Goal: Transaction & Acquisition: Purchase product/service

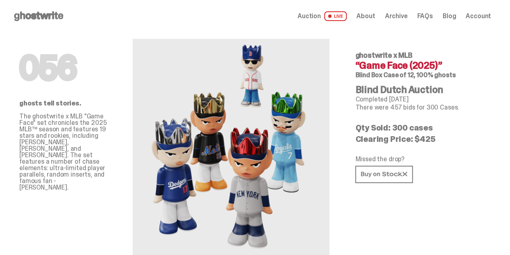
click at [33, 15] on use at bounding box center [38, 16] width 49 height 10
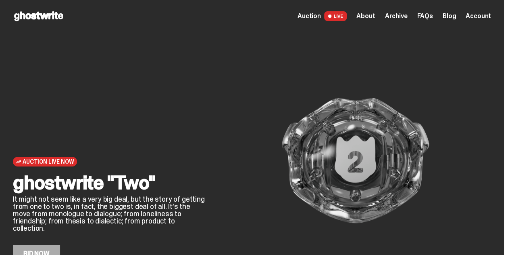
click at [205, 59] on div "Auction Live Now ghostwrite "Two" It might not seem like a very big deal, but t…" at bounding box center [252, 147] width 504 height 230
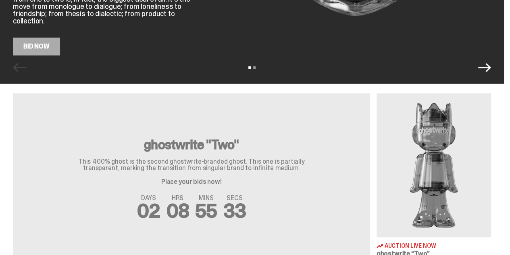
scroll to position [194, 0]
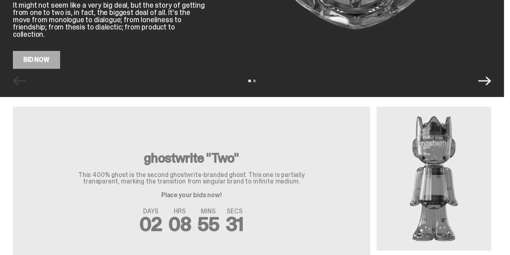
click at [46, 66] on link "Bid Now" at bounding box center [36, 60] width 47 height 18
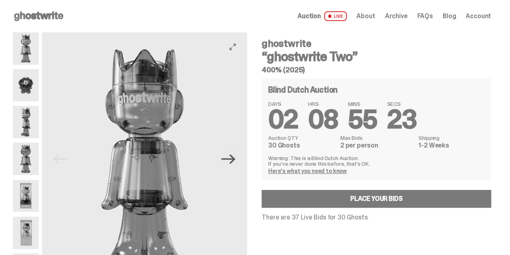
click at [231, 160] on icon "Next" at bounding box center [229, 159] width 14 height 14
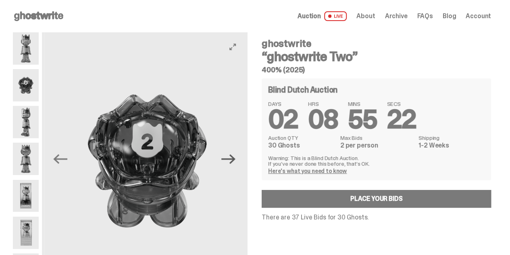
click at [231, 160] on icon "Next" at bounding box center [229, 159] width 14 height 14
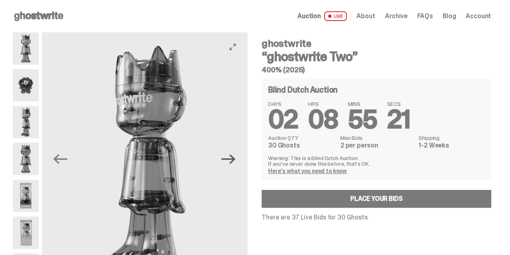
click at [231, 160] on icon "Next" at bounding box center [229, 159] width 14 height 14
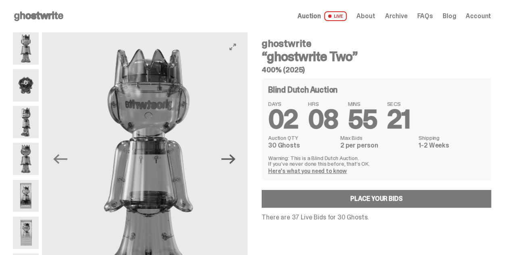
click at [231, 160] on icon "Next" at bounding box center [229, 159] width 14 height 14
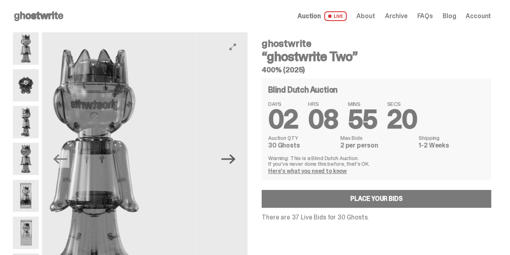
click at [231, 160] on icon "Next" at bounding box center [229, 159] width 14 height 14
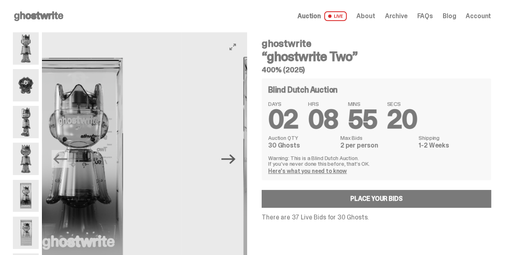
click at [231, 160] on icon "Next" at bounding box center [229, 159] width 14 height 14
click at [387, 160] on img at bounding box center [489, 160] width 205 height 257
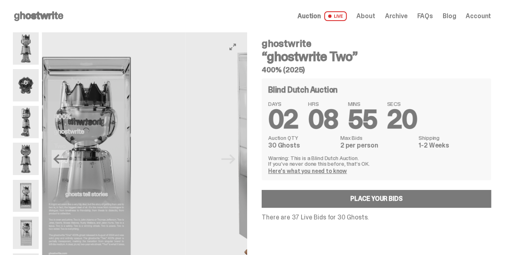
click at [231, 160] on img at bounding box center [288, 160] width 205 height 257
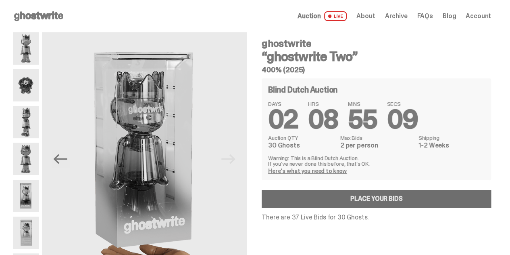
click at [382, 201] on link "Place your Bids" at bounding box center [377, 199] width 230 height 18
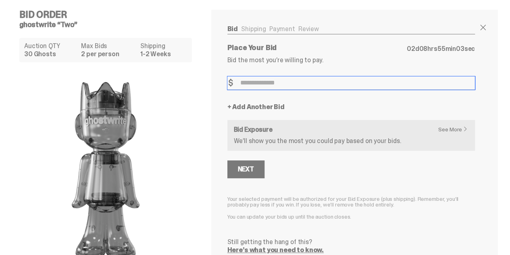
click at [254, 80] on input "Bid Amount" at bounding box center [352, 82] width 248 height 13
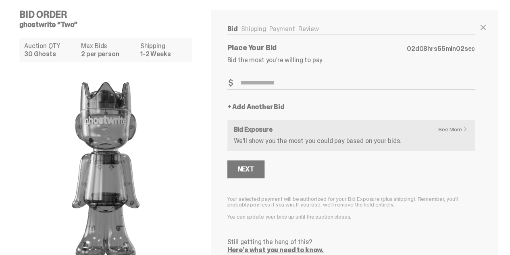
click at [250, 104] on link "+ Add Another Bid" at bounding box center [256, 107] width 57 height 6
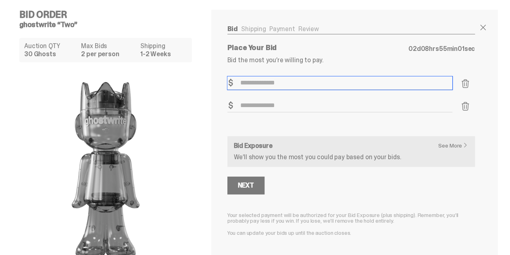
click at [251, 79] on input "Bid Amount" at bounding box center [340, 82] width 225 height 13
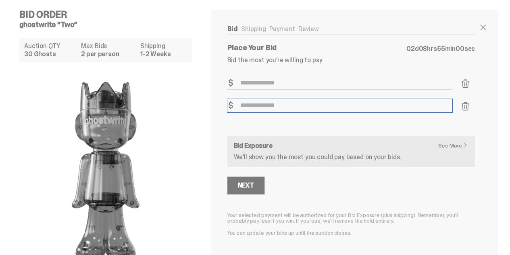
click at [248, 107] on input "Bid Amount" at bounding box center [340, 105] width 225 height 13
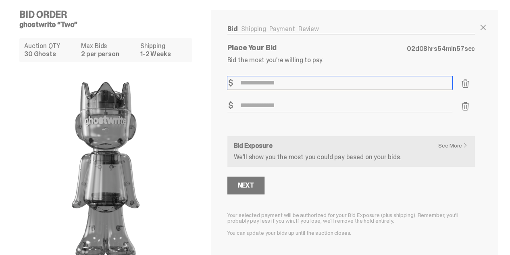
click at [248, 80] on input "Bid Amount" at bounding box center [340, 82] width 225 height 13
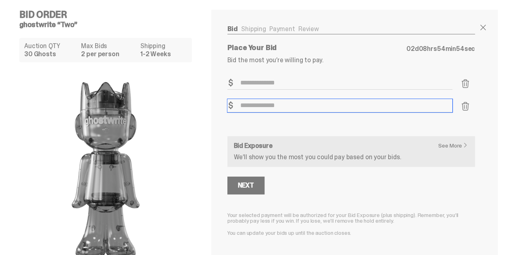
click at [347, 99] on input "Bid Amount" at bounding box center [340, 105] width 225 height 13
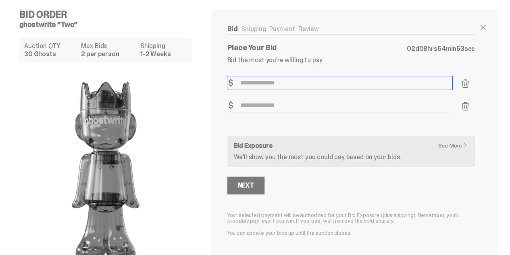
click at [282, 81] on input "Bid Amount" at bounding box center [340, 82] width 225 height 13
type input "***"
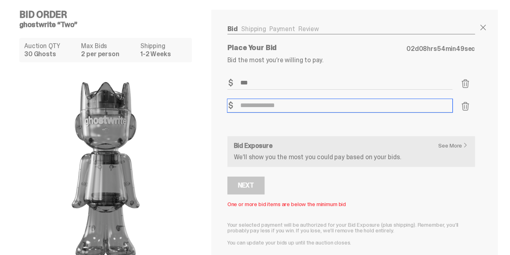
click at [271, 105] on input "Bid Amount" at bounding box center [340, 105] width 225 height 13
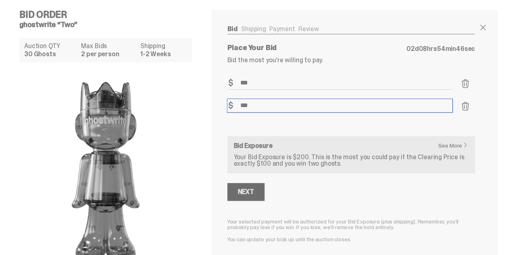
type input "***"
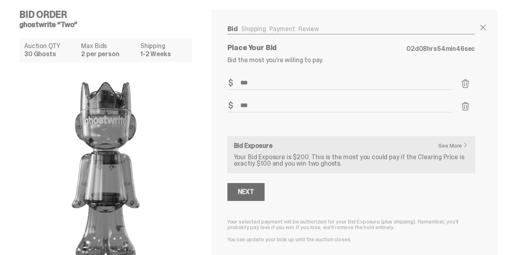
click at [254, 185] on button "Next" at bounding box center [246, 192] width 37 height 18
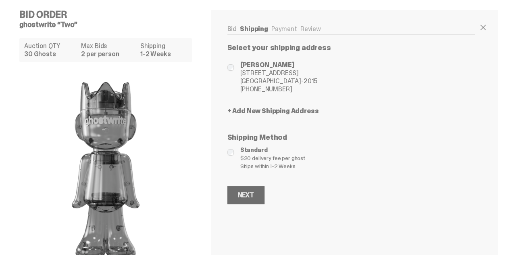
click at [250, 192] on div "Next" at bounding box center [246, 195] width 16 height 6
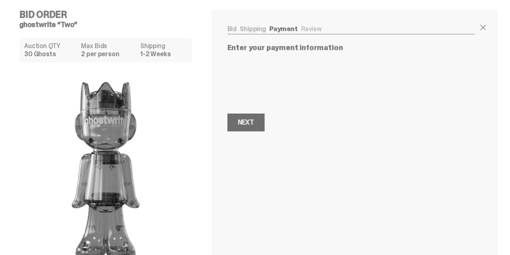
click at [247, 123] on div "Next" at bounding box center [246, 122] width 16 height 6
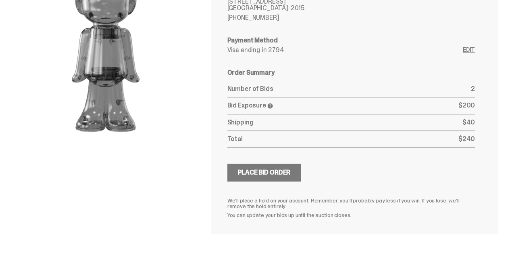
scroll to position [127, 0]
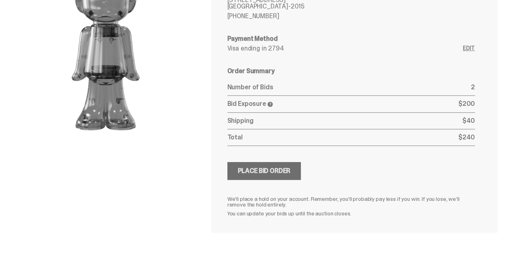
click at [268, 175] on button "Submitting Bids Place Bid Order" at bounding box center [265, 171] width 74 height 18
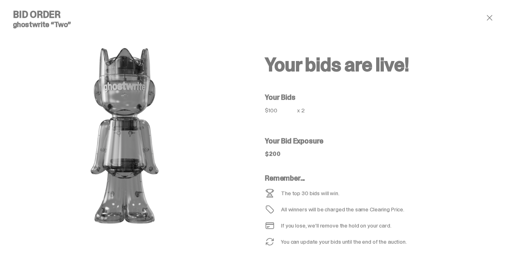
click at [262, 57] on div "Your bids are live! Your Bids $100 x 2 Your Bid Exposure $200 Remember... The t…" at bounding box center [371, 151] width 239 height 283
